Goal: Find specific page/section: Find specific page/section

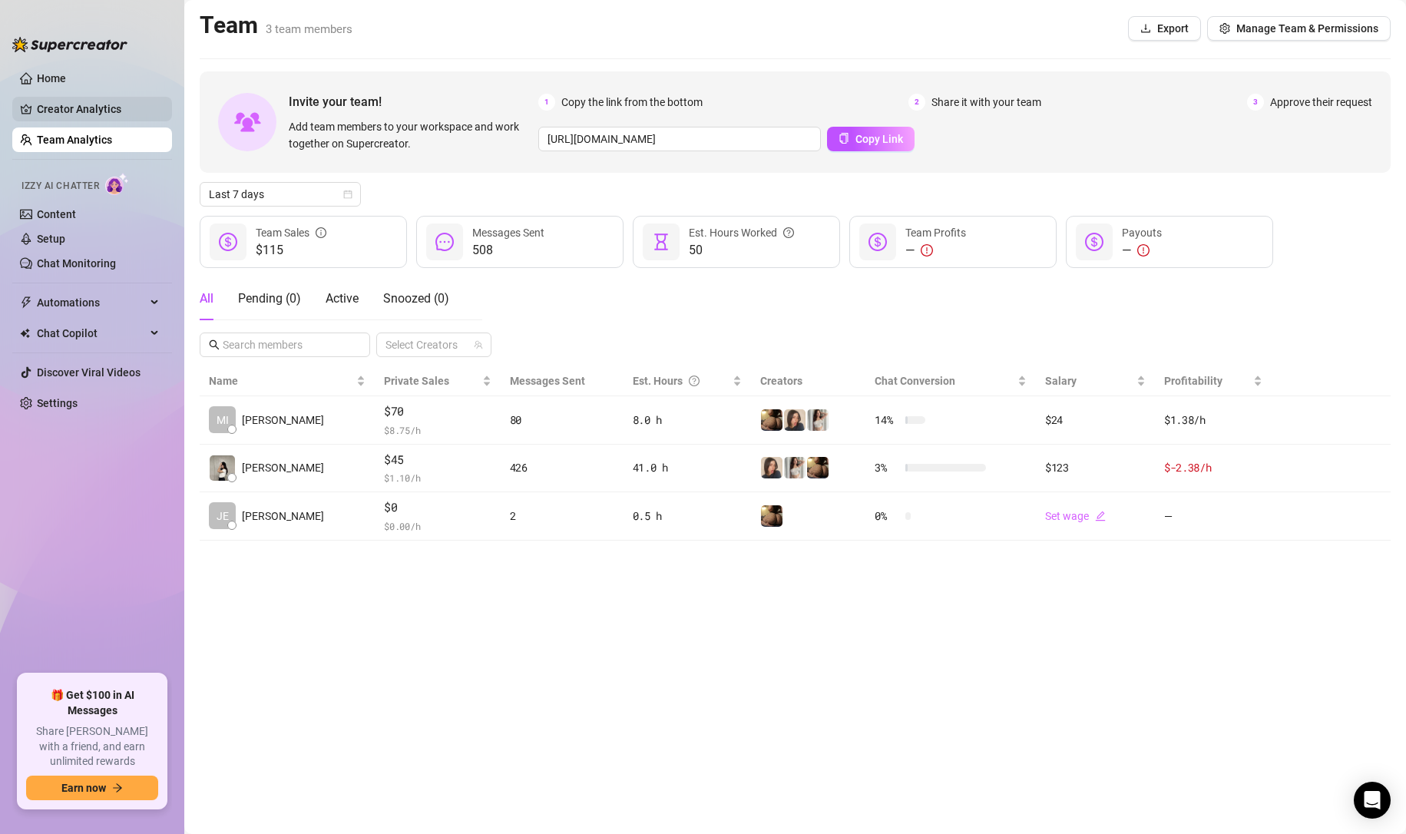
click at [69, 118] on link "Creator Analytics" at bounding box center [98, 109] width 123 height 25
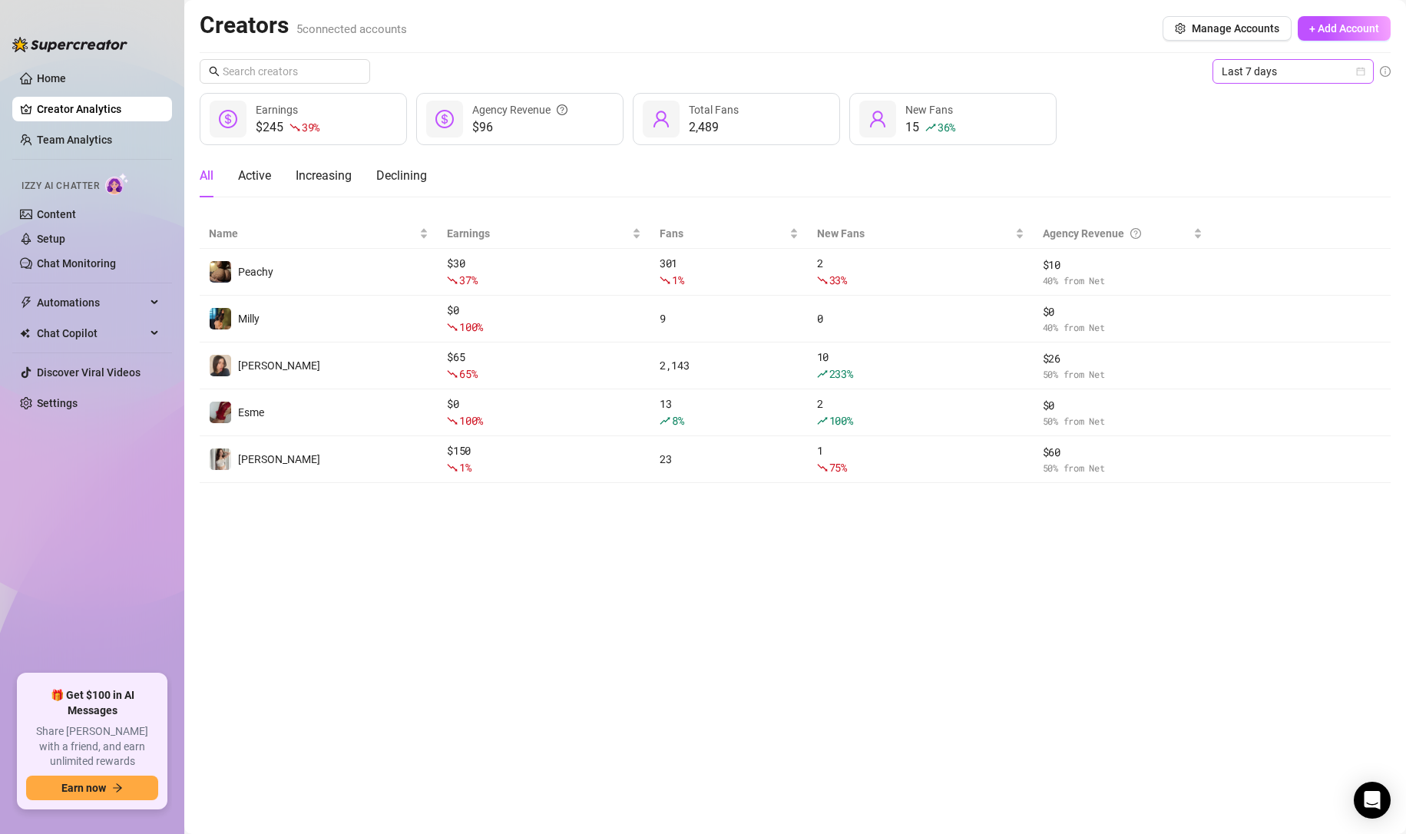
click at [1256, 69] on span "Last 7 days" at bounding box center [1293, 71] width 143 height 23
click at [1250, 100] on div "Last 24 hours" at bounding box center [1293, 102] width 137 height 17
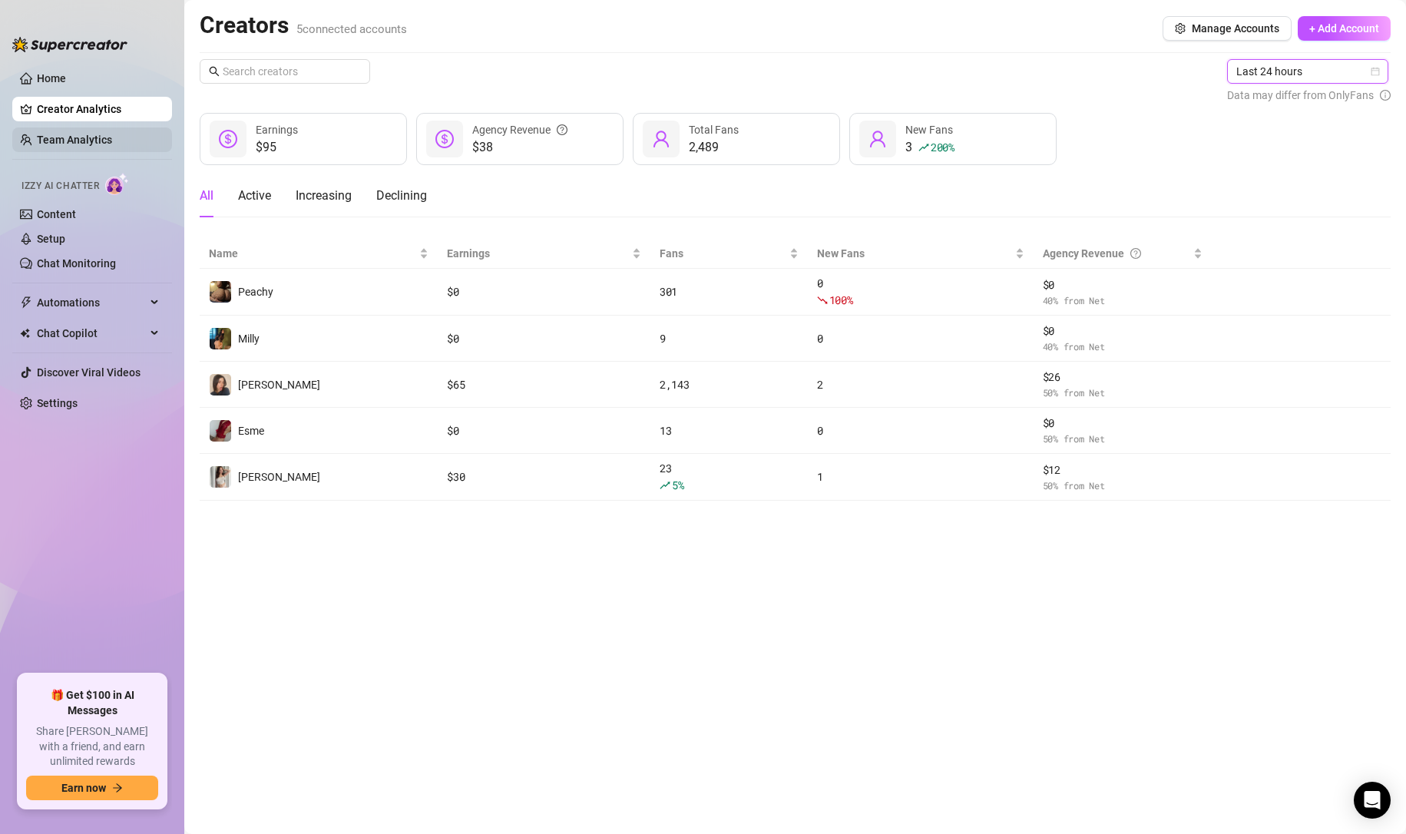
click at [112, 134] on link "Team Analytics" at bounding box center [74, 140] width 75 height 12
